Goal: Check status: Check status

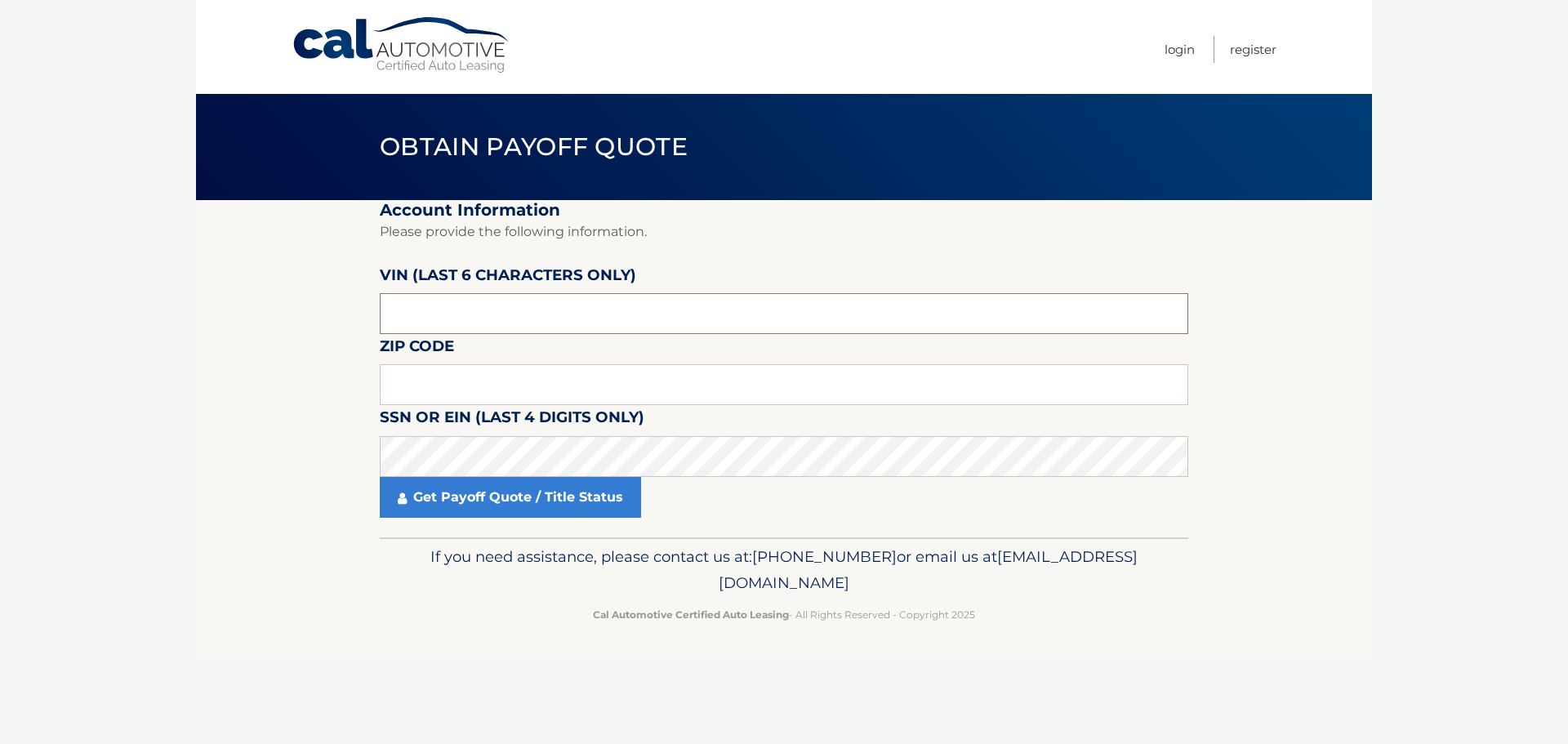
click at [463, 312] on input "text" at bounding box center [784, 313] width 808 height 41
click at [434, 395] on input "text" at bounding box center [784, 384] width 808 height 41
paste input "11725"
type input "11725"
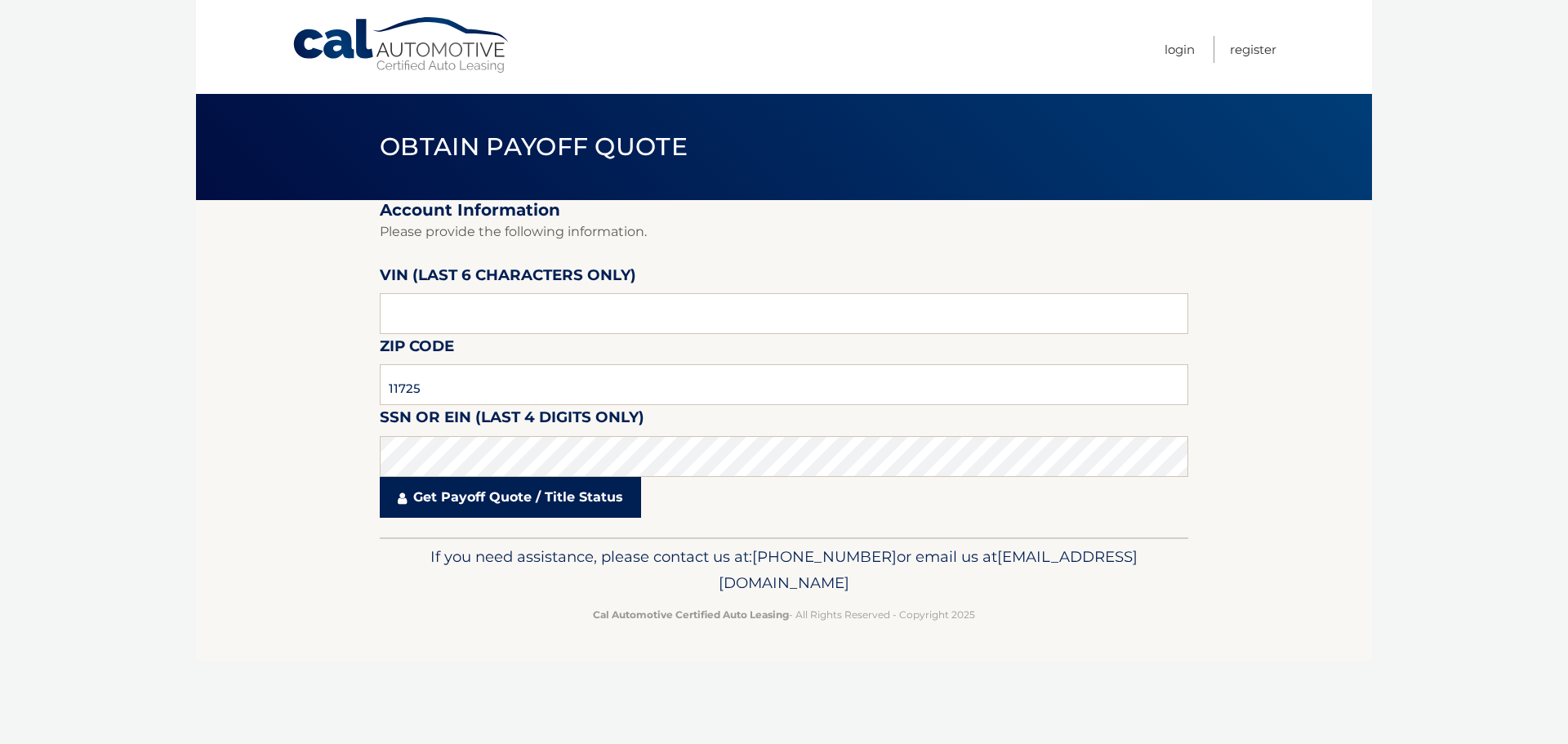
click at [517, 504] on link "Get Payoff Quote / Title Status" at bounding box center [511, 497] width 262 height 41
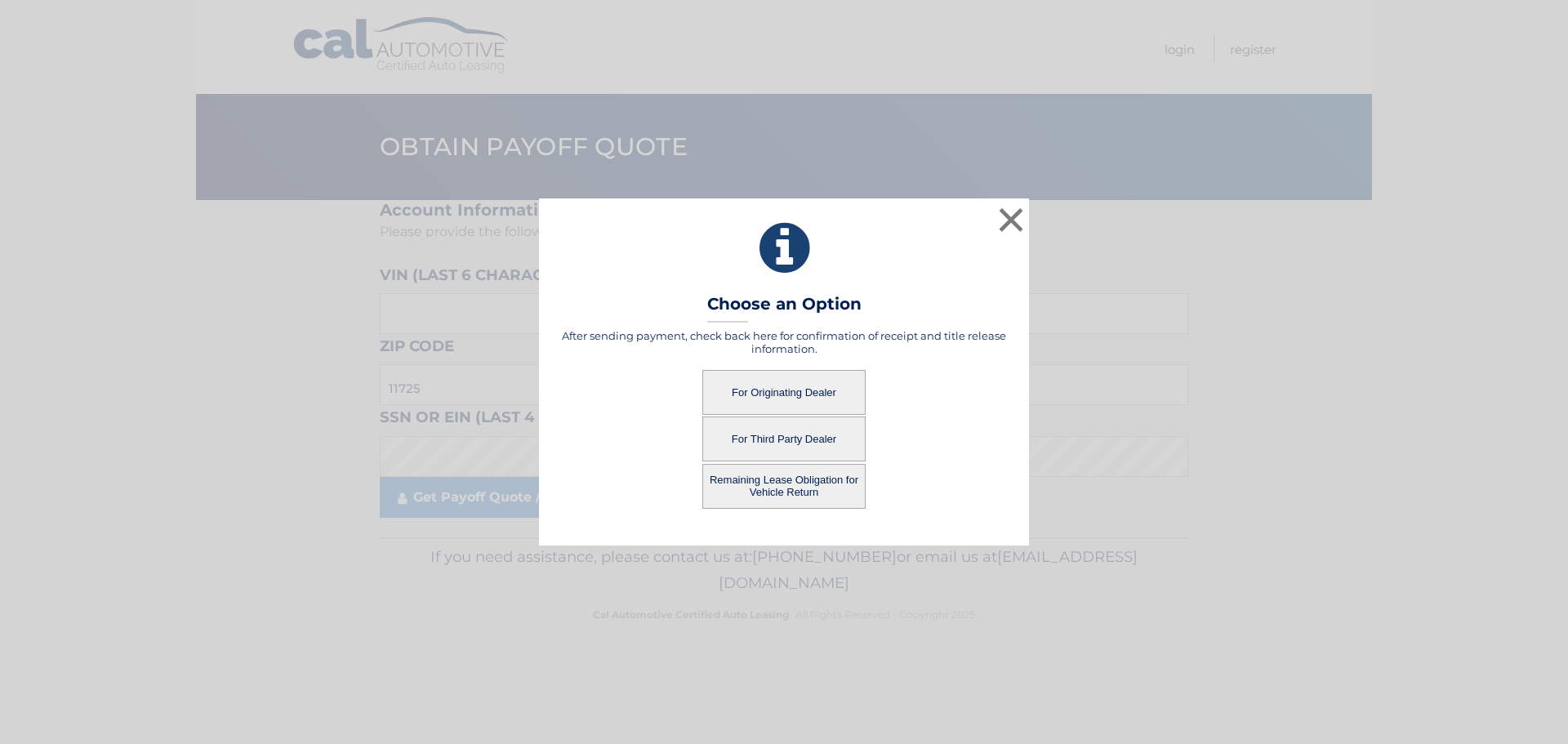
click at [764, 387] on button "For Originating Dealer" at bounding box center [784, 392] width 163 height 45
click at [778, 387] on button "For Originating Dealer" at bounding box center [784, 392] width 163 height 45
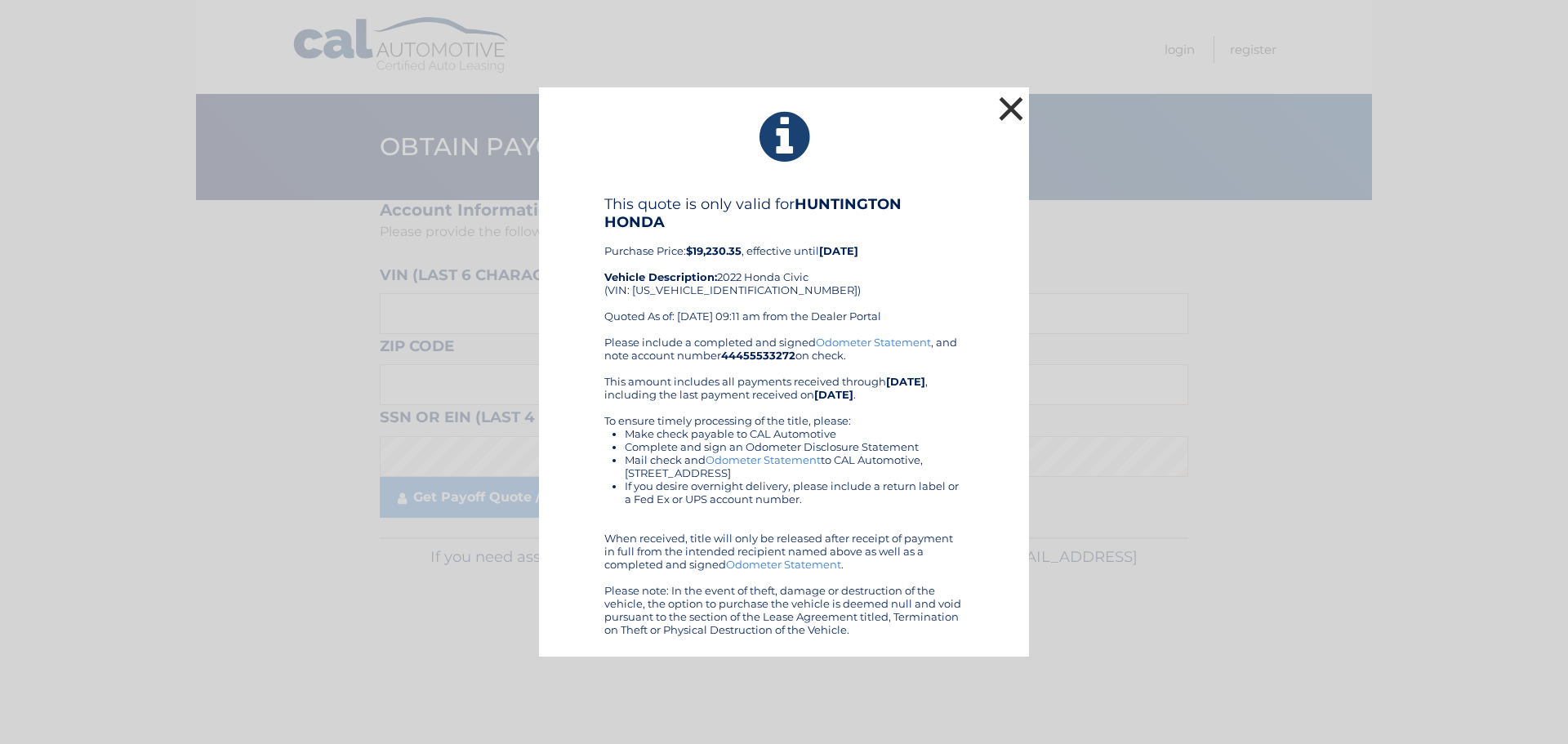
click at [1010, 112] on button "×" at bounding box center [1011, 108] width 32 height 32
